Goal: Transaction & Acquisition: Subscribe to service/newsletter

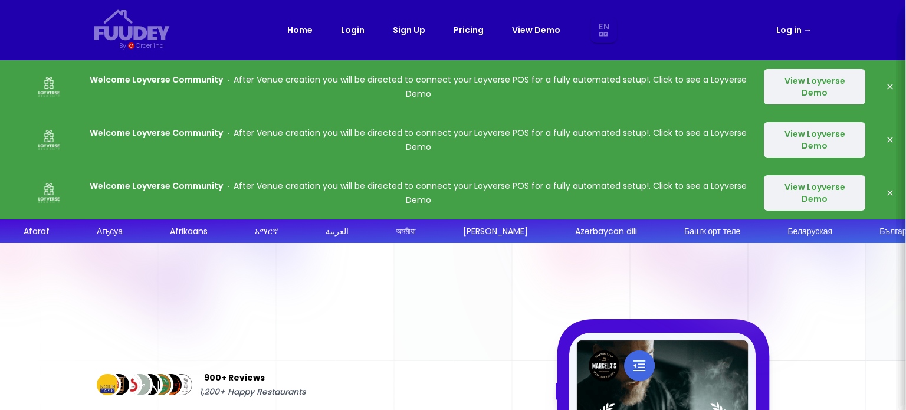
select select "en"
click at [352, 30] on link "Login" at bounding box center [353, 30] width 24 height 14
select select "en"
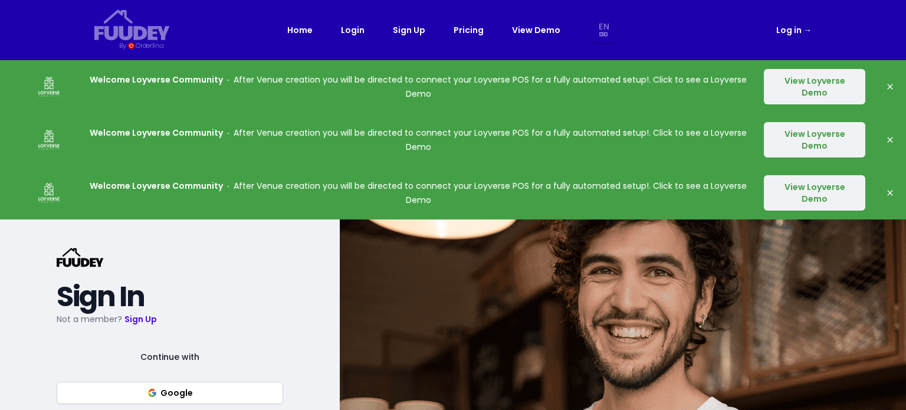
select select "en"
click at [479, 29] on link "Pricing" at bounding box center [469, 30] width 30 height 14
select select "en"
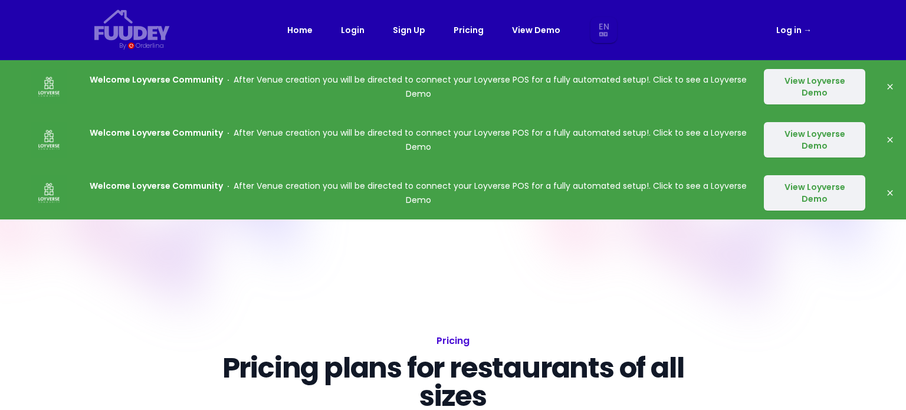
select select "en"
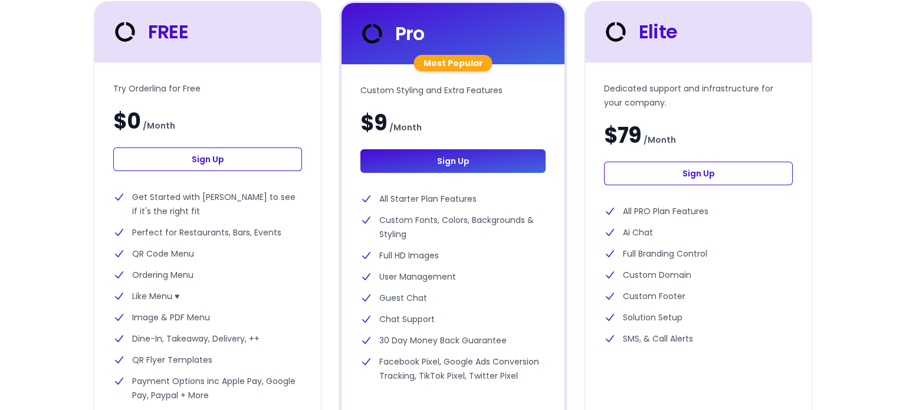
scroll to position [472, 0]
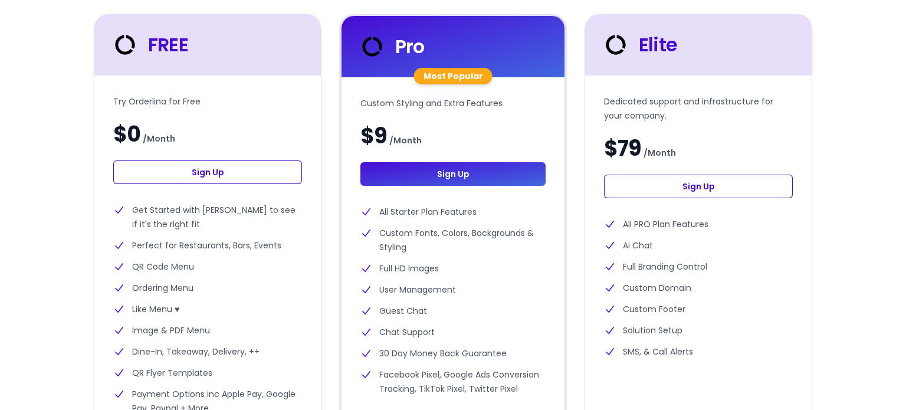
click at [241, 174] on link "Sign Up" at bounding box center [207, 172] width 189 height 24
select select "en"
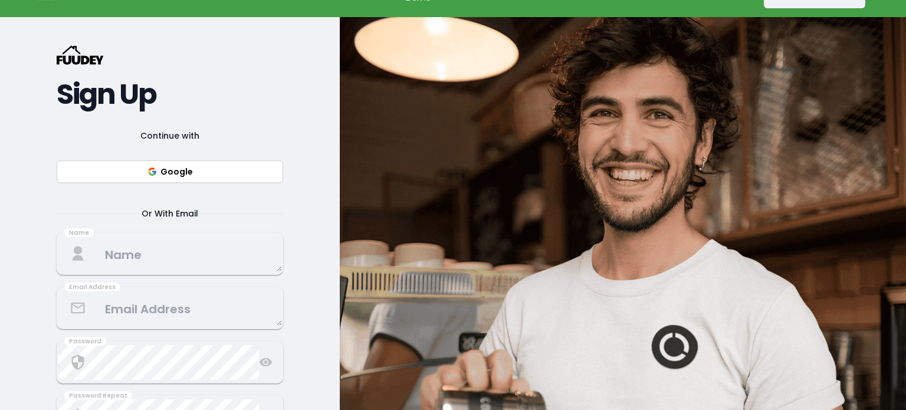
scroll to position [177, 0]
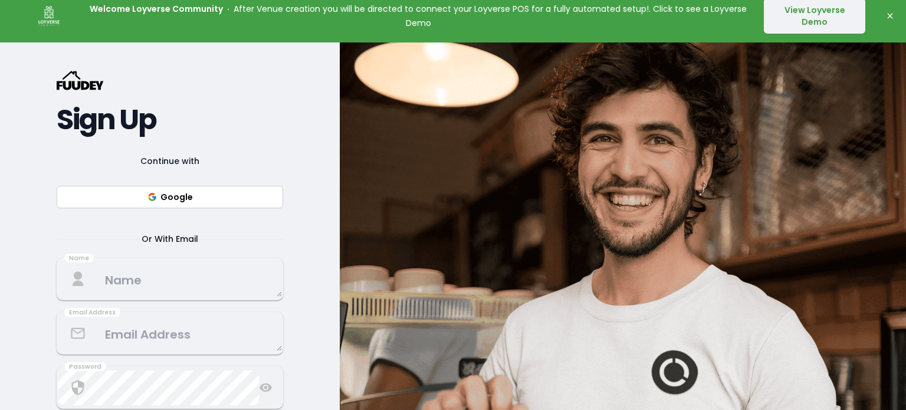
click at [193, 198] on button "Google" at bounding box center [170, 197] width 227 height 22
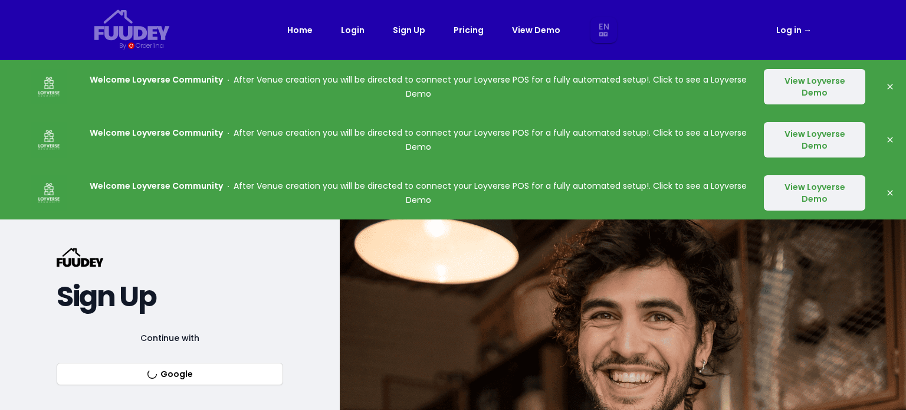
select select "en"
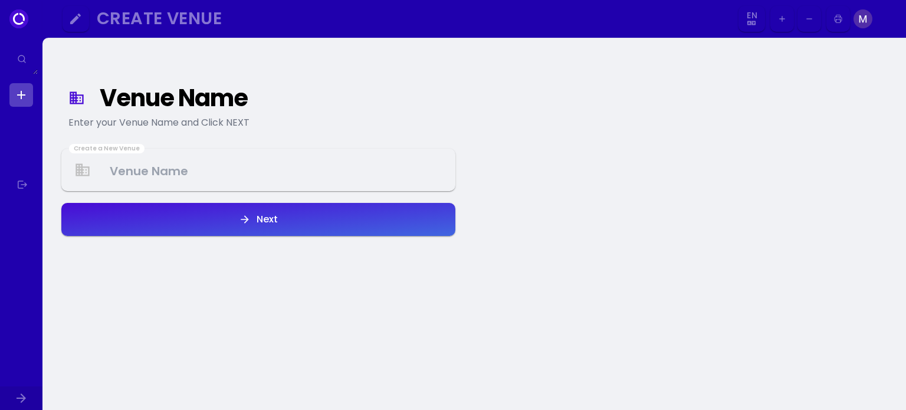
click at [209, 158] on Venue at bounding box center [259, 170] width 392 height 35
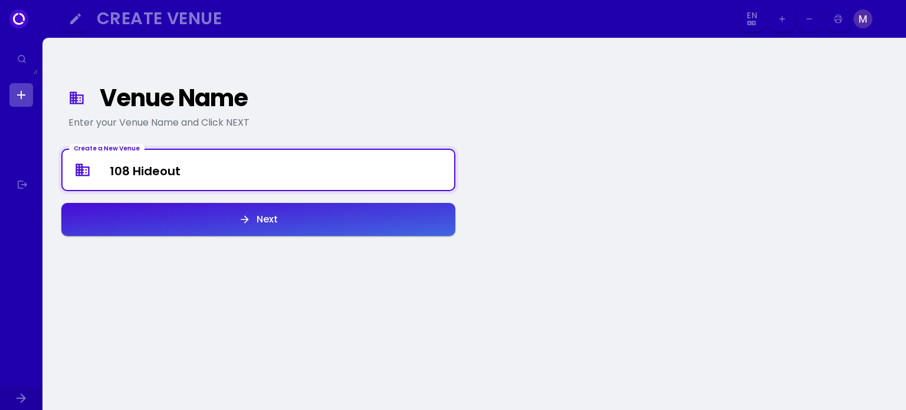
type Venue "108 Hideout"
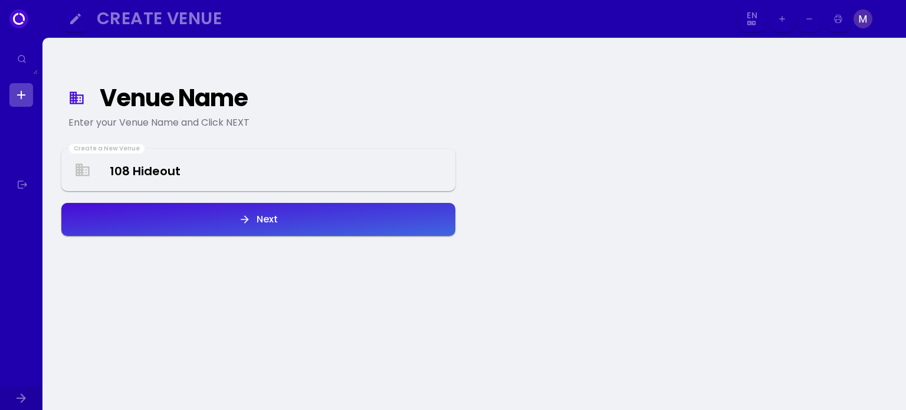
click at [283, 219] on button "Next" at bounding box center [258, 219] width 394 height 33
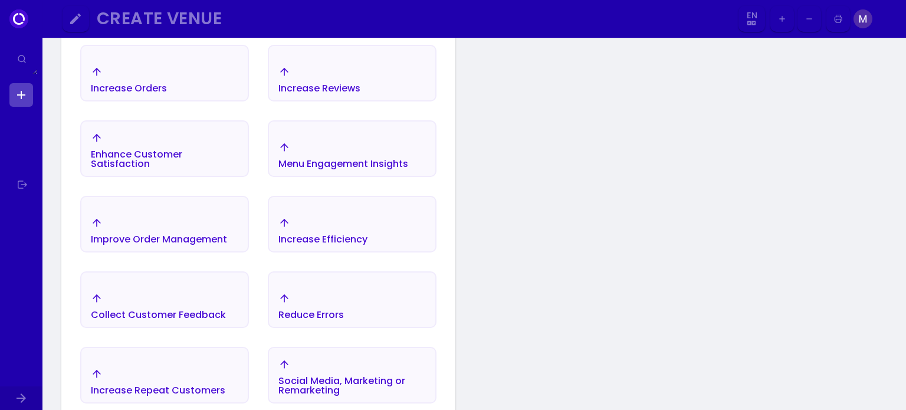
scroll to position [255, 0]
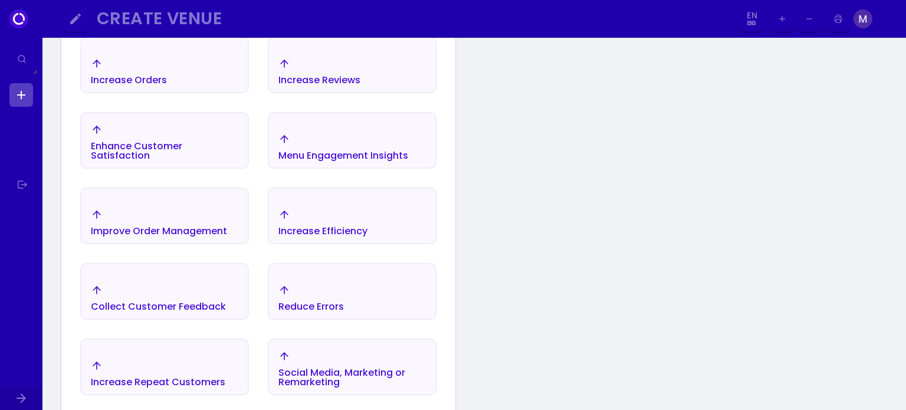
click at [167, 85] on div "Improve Order Management" at bounding box center [129, 80] width 76 height 9
click at [167, 85] on div "Increase Efficiency" at bounding box center [129, 71] width 76 height 27
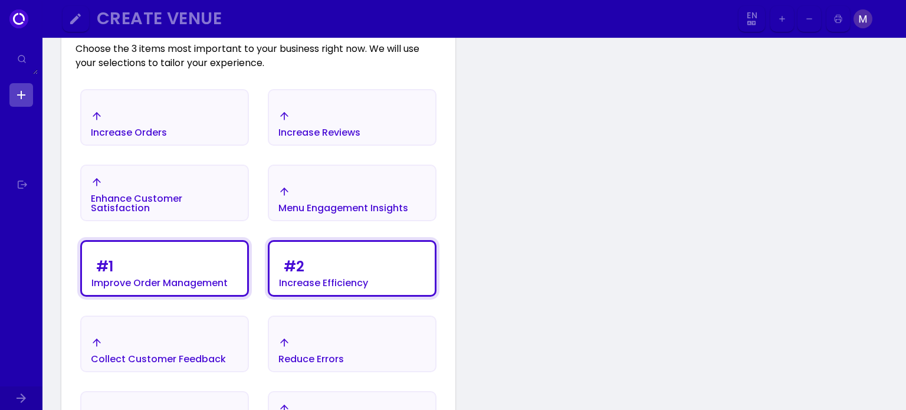
scroll to position [196, 0]
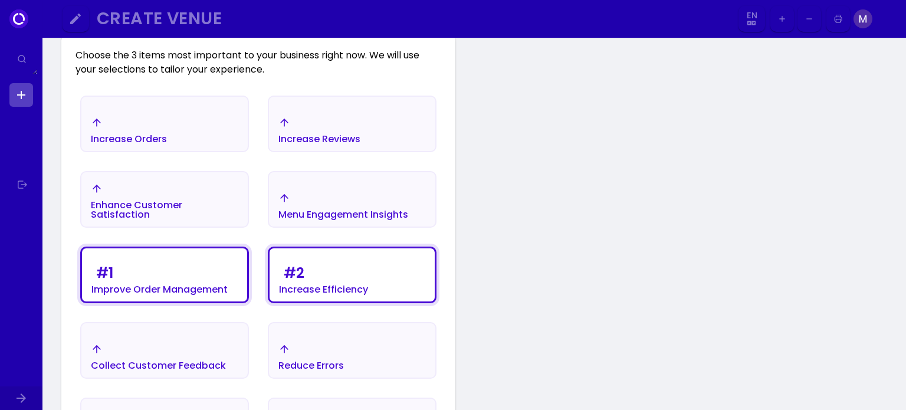
click at [167, 144] on div "Menu Engagement Insights" at bounding box center [129, 130] width 76 height 27
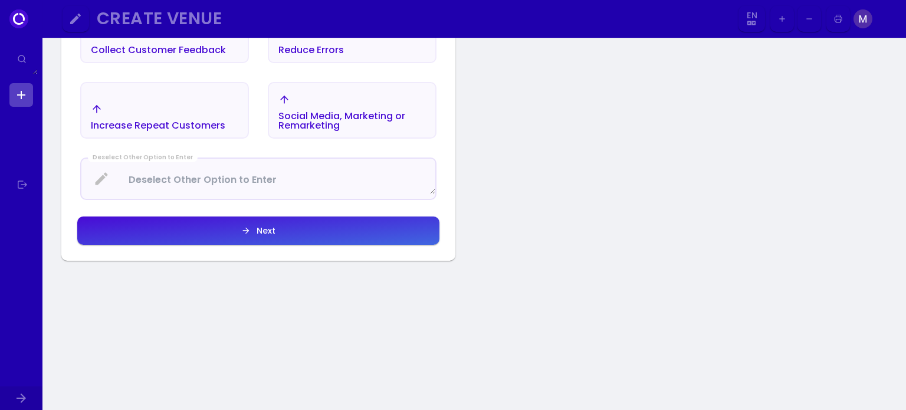
scroll to position [550, 0]
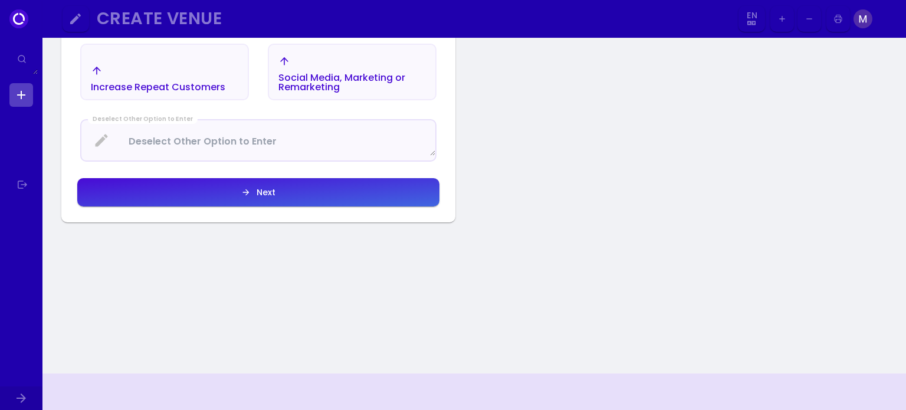
click at [274, 194] on div "Next" at bounding box center [263, 192] width 25 height 8
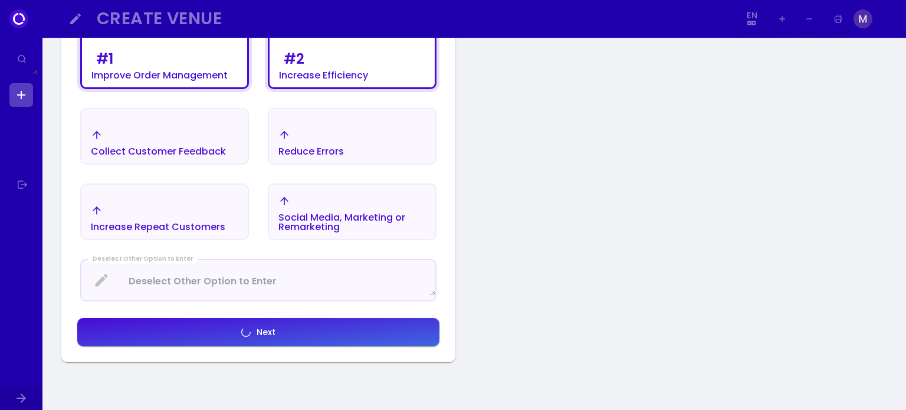
scroll to position [373, 0]
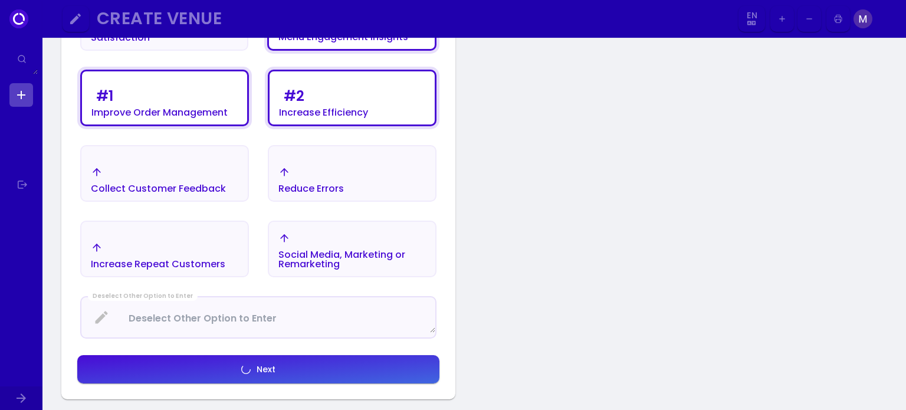
select select "en"
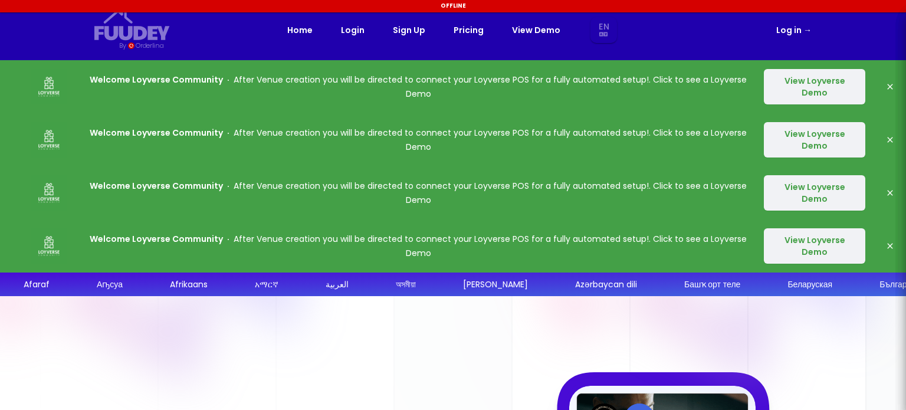
select select "en"
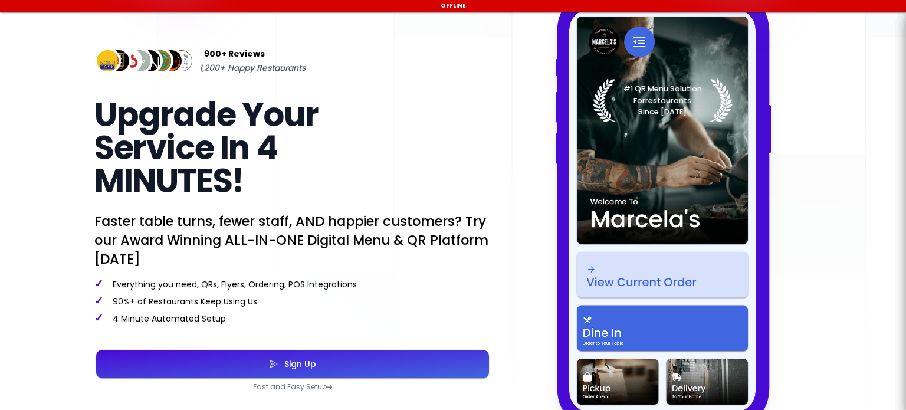
select select "en"
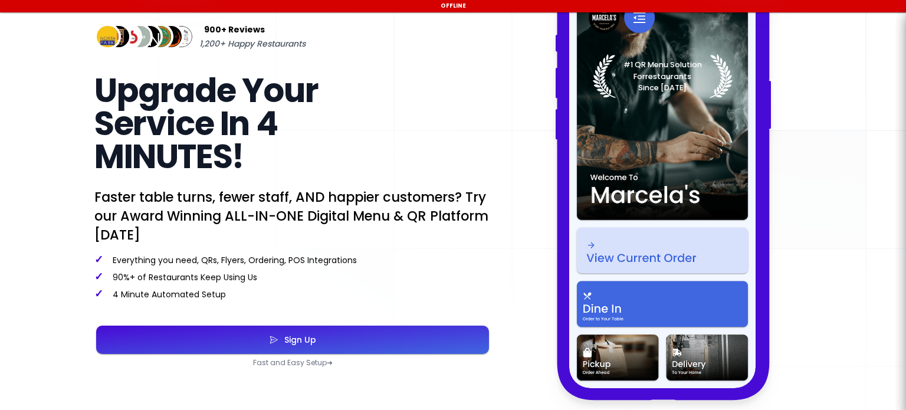
select select "en"
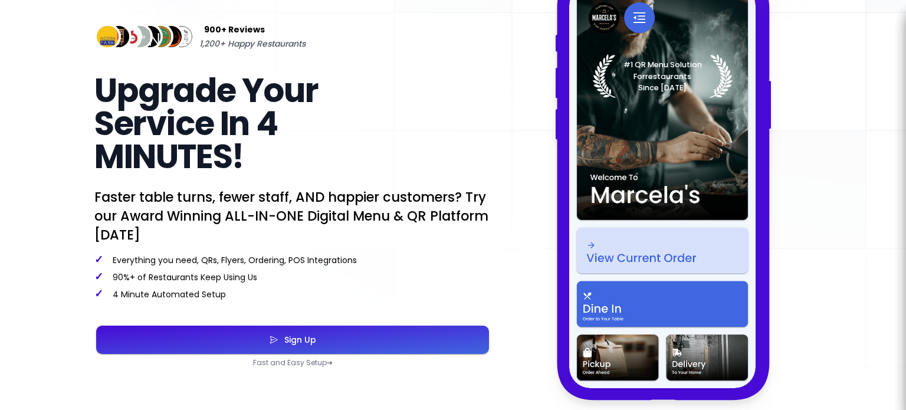
select select "en"
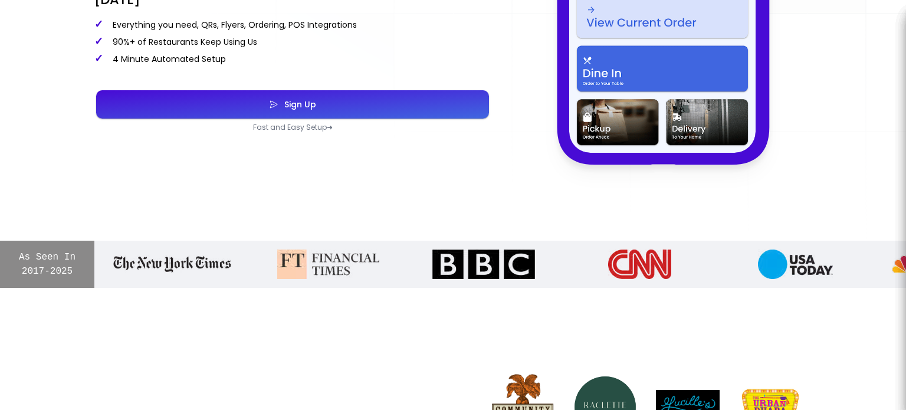
scroll to position [637, 0]
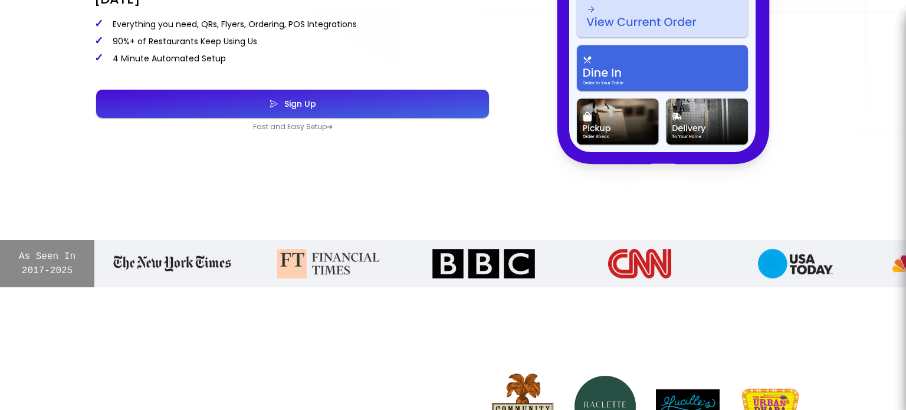
select select "en"
